Goal: Check status

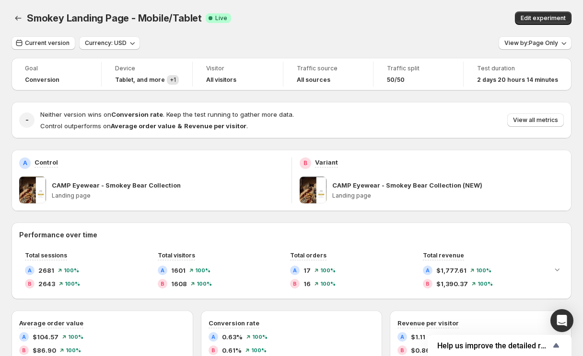
click at [352, 11] on div "Smokey Landing Page - Mobile/Tablet Success Complete Live" at bounding box center [197, 17] width 340 height 13
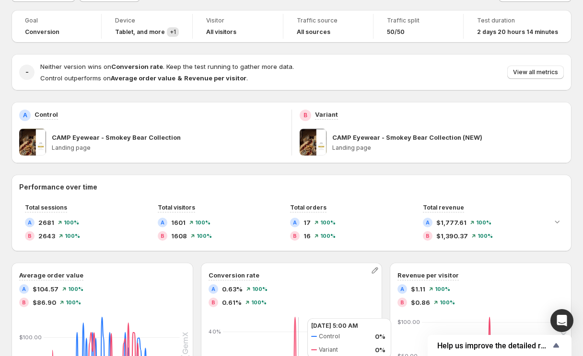
scroll to position [47, 0]
